Goal: Information Seeking & Learning: Find specific fact

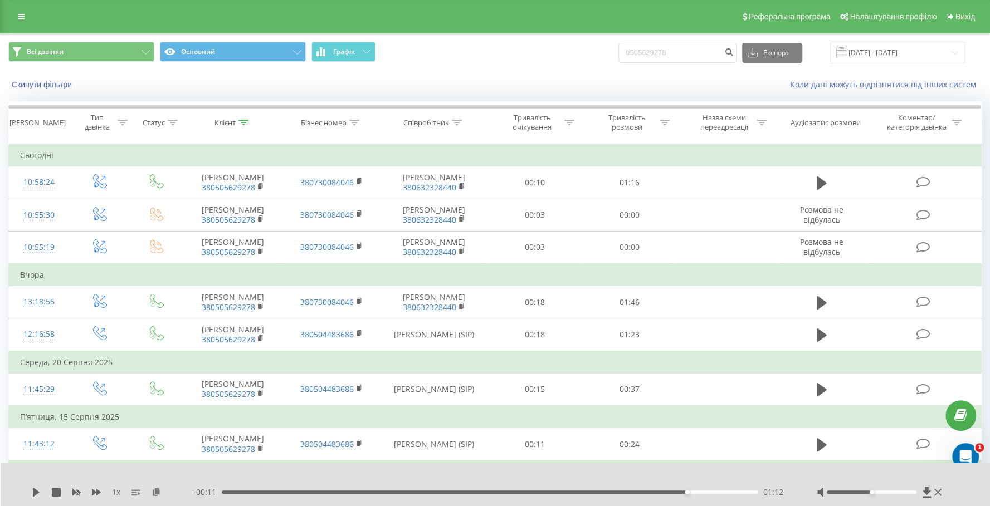
click at [586, 48] on div "Всі дзвінки Основний Графік 0505629278 Експорт .csv .xls .xlsx 19.06.2025 - 19.…" at bounding box center [494, 53] width 973 height 22
drag, startPoint x: 644, startPoint y: 51, endPoint x: 631, endPoint y: 50, distance: 12.3
click at [631, 50] on div "Всі дзвінки Основний Графік 380952828312 Експорт .csv .xls .xlsx 19.06.2025 - 1…" at bounding box center [494, 53] width 973 height 22
type input "0952828312"
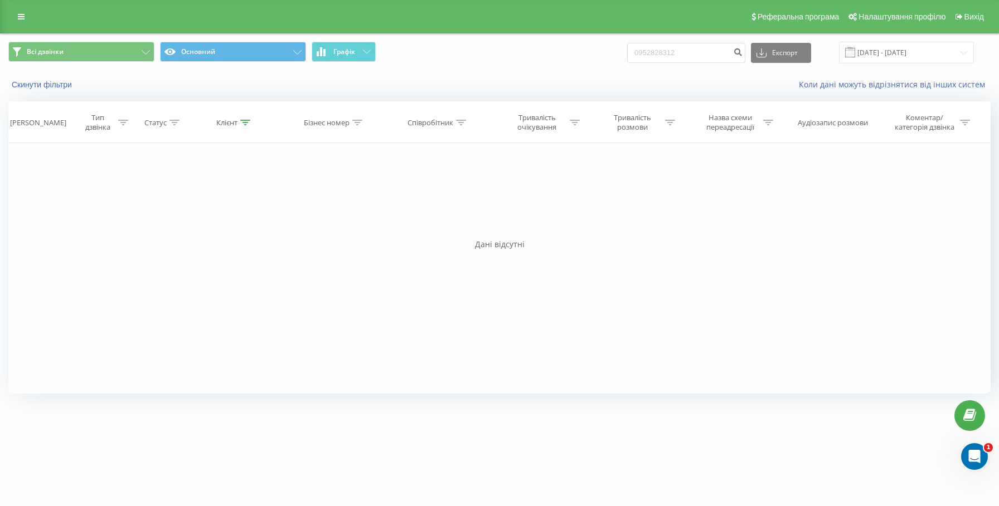
click at [719, 479] on div "uts.ua 0952828312 Проекти uts.ua Дашборд Центр звернень Журнал дзвінків Журнал …" at bounding box center [499, 253] width 999 height 506
drag, startPoint x: 700, startPoint y: 54, endPoint x: 593, endPoint y: 54, distance: 107.0
click at [593, 54] on div "Всі дзвінки Основний Графік 0952828312 Експорт .csv .xls .xlsx 19.06.2025 - 19.…" at bounding box center [499, 53] width 982 height 22
paste input "44 207 0000"
type input "044 207 0000"
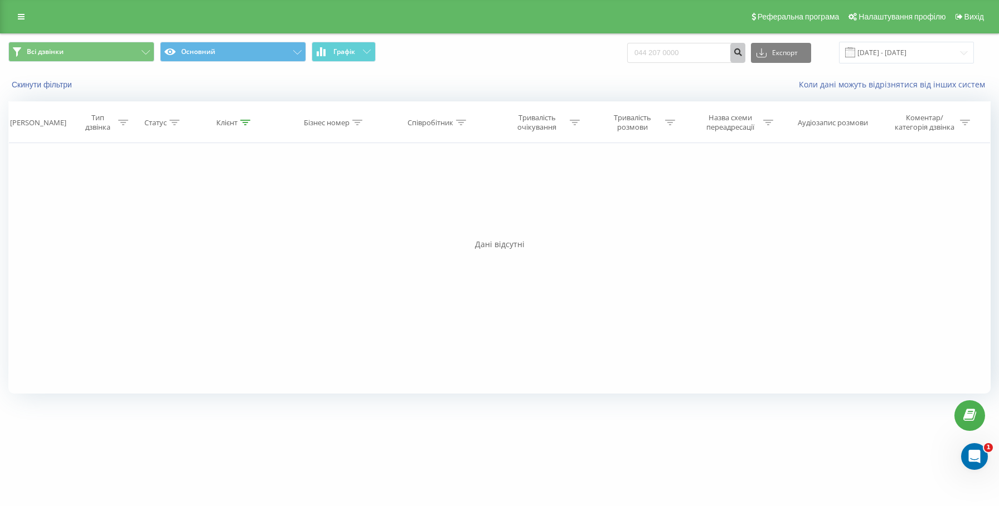
click at [742, 54] on button "submit" at bounding box center [737, 53] width 15 height 20
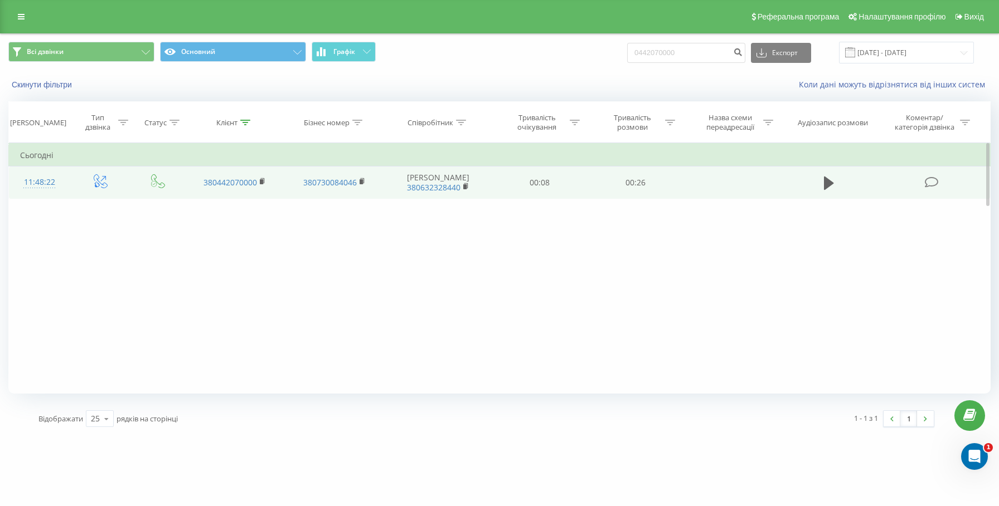
click at [822, 172] on td at bounding box center [829, 183] width 92 height 32
click at [822, 184] on button at bounding box center [828, 183] width 17 height 17
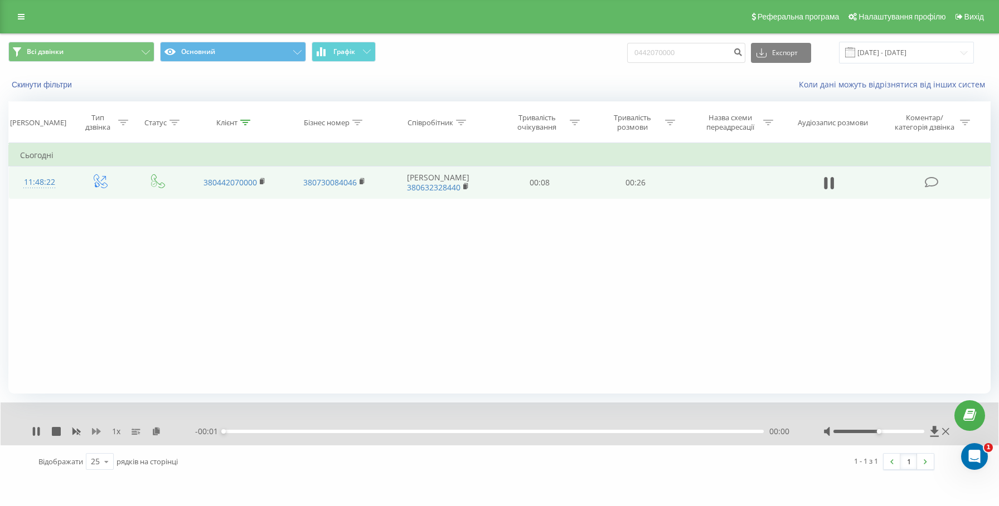
drag, startPoint x: 33, startPoint y: 432, endPoint x: 99, endPoint y: 430, distance: 65.8
click at [33, 431] on icon at bounding box center [34, 431] width 2 height 9
click at [158, 434] on icon at bounding box center [156, 431] width 9 height 8
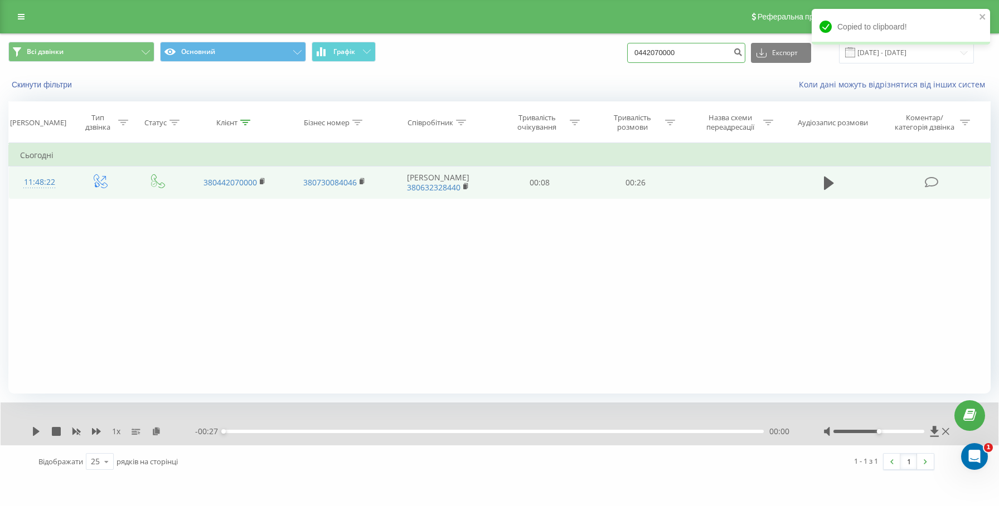
paste input "800 301 035"
drag, startPoint x: 700, startPoint y: 60, endPoint x: 581, endPoint y: 61, distance: 119.8
click at [581, 61] on div "Всі дзвінки Основний Графік 0442070000 Експорт .csv .xls .xlsx 19.06.2025 - 19.…" at bounding box center [499, 53] width 982 height 22
drag, startPoint x: 742, startPoint y: 53, endPoint x: 747, endPoint y: 53, distance: 5.6
click at [742, 53] on form "0800 301 035" at bounding box center [686, 53] width 118 height 20
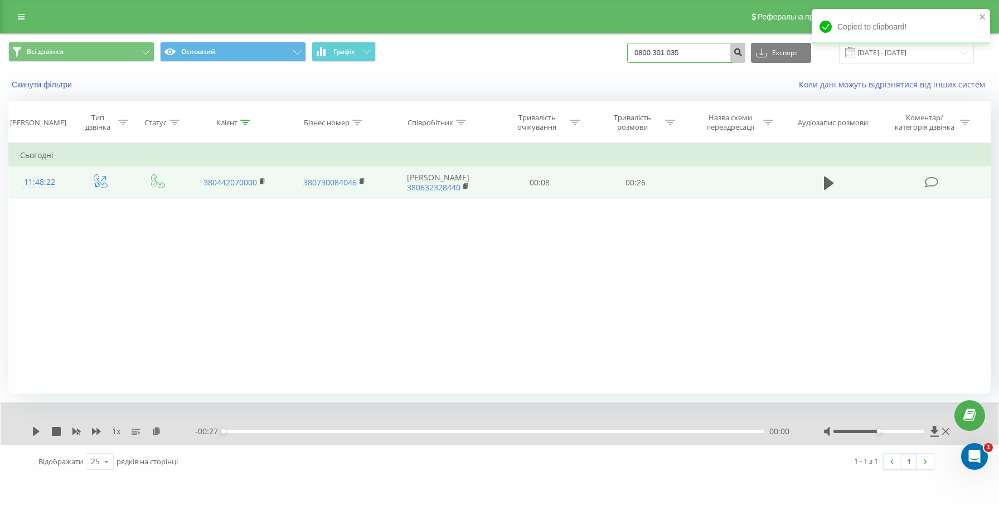
type input "0800 301 035"
click at [742, 53] on icon "submit" at bounding box center [737, 50] width 9 height 7
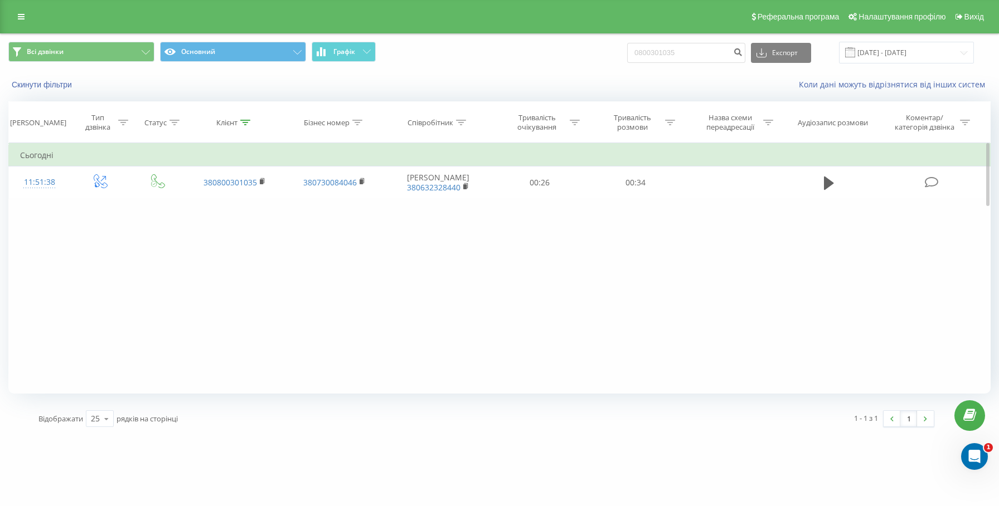
drag, startPoint x: 827, startPoint y: 188, endPoint x: 622, endPoint y: 239, distance: 211.4
click at [827, 188] on icon at bounding box center [829, 183] width 10 height 13
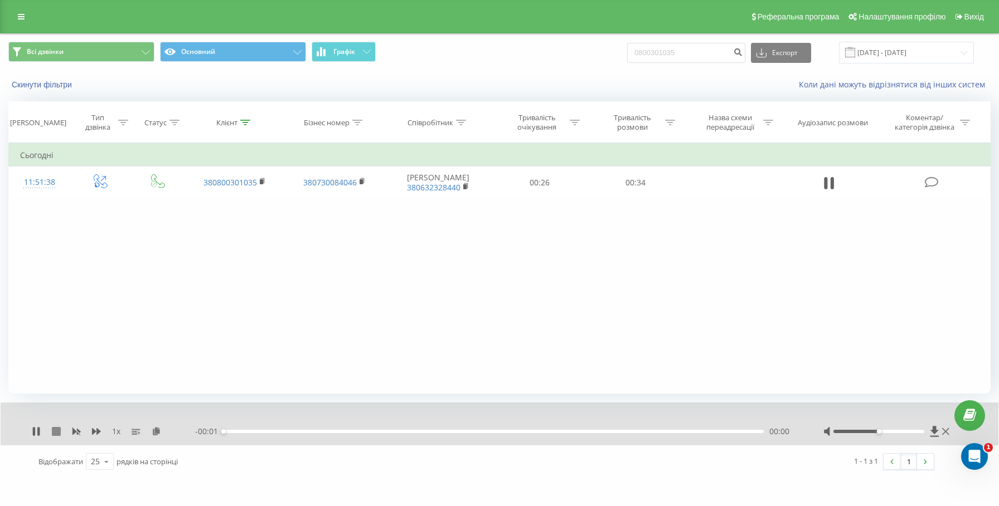
drag, startPoint x: 37, startPoint y: 431, endPoint x: 59, endPoint y: 427, distance: 21.5
click at [38, 431] on icon at bounding box center [38, 431] width 2 height 9
click at [153, 431] on icon at bounding box center [156, 431] width 9 height 8
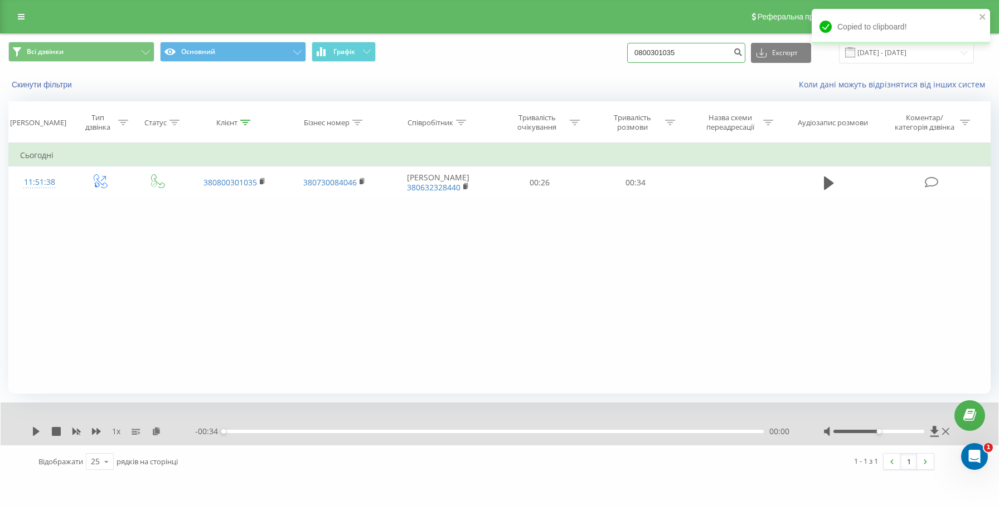
drag, startPoint x: 650, startPoint y: 56, endPoint x: 585, endPoint y: 57, distance: 64.6
click at [585, 57] on div "Всі дзвінки Основний Графік 0800301035 Експорт .csv .xls .xlsx 19.06.2025 - 19.…" at bounding box center [499, 53] width 982 height 22
paste input "38096879164"
drag, startPoint x: 656, startPoint y: 52, endPoint x: 640, endPoint y: 52, distance: 15.6
click at [640, 52] on div "Всі дзвінки Основний Графік 380968791645 Експорт .csv .xls .xlsx 19.06.2025 - 1…" at bounding box center [499, 53] width 982 height 22
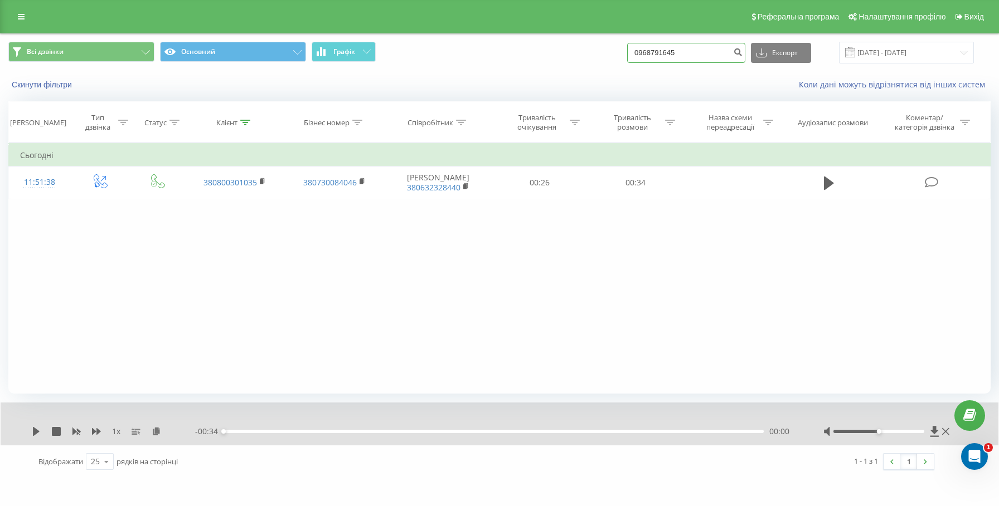
type input "0968791645"
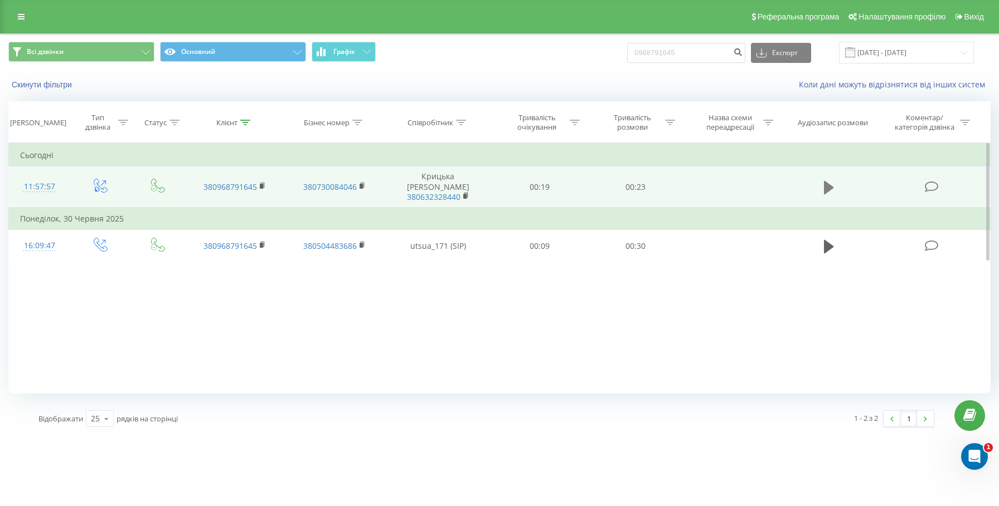
click at [832, 187] on icon at bounding box center [829, 187] width 10 height 13
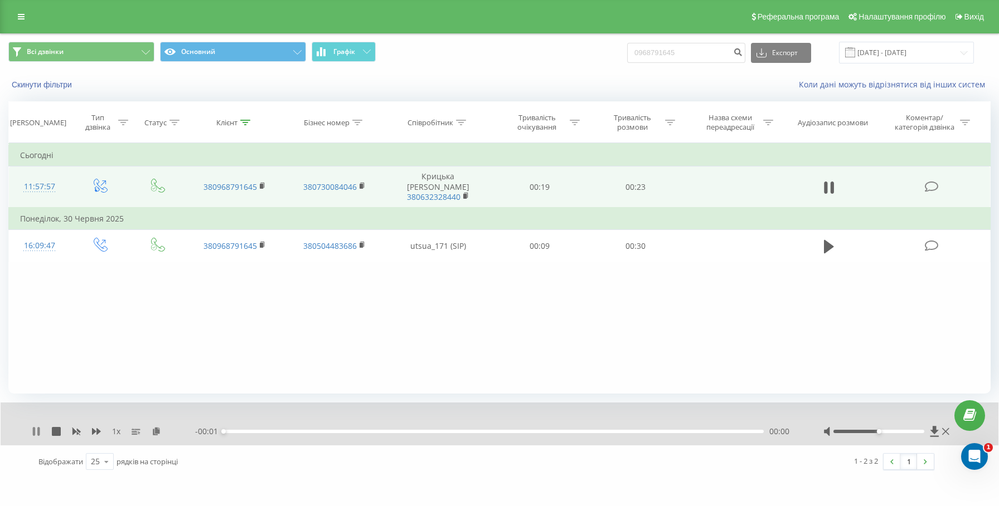
drag, startPoint x: 35, startPoint y: 429, endPoint x: 116, endPoint y: 428, distance: 81.4
click at [36, 429] on icon at bounding box center [36, 431] width 9 height 9
click at [155, 430] on icon at bounding box center [156, 431] width 9 height 8
